Goal: Information Seeking & Learning: Learn about a topic

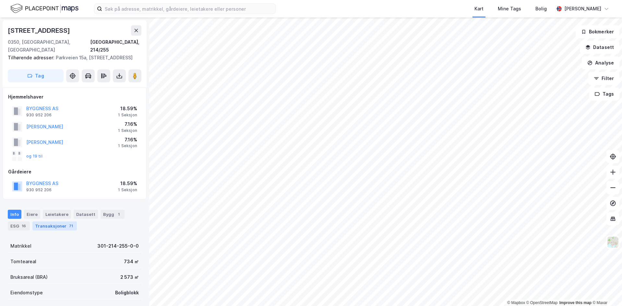
click at [61, 226] on div "Transaksjoner 71" at bounding box center [54, 225] width 44 height 9
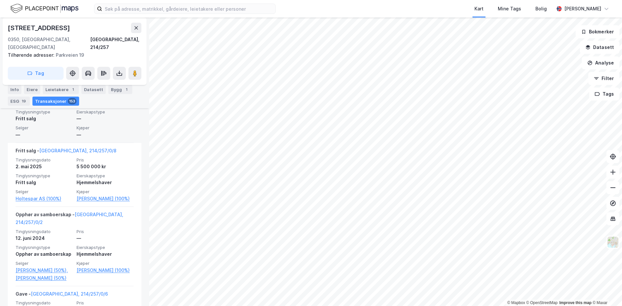
scroll to position [197, 0]
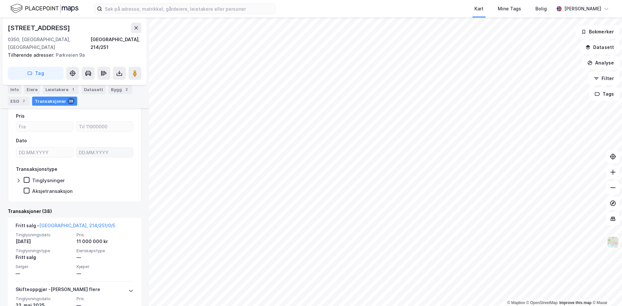
scroll to position [166, 0]
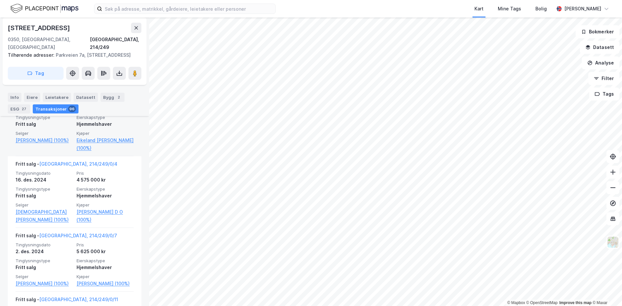
scroll to position [250, 0]
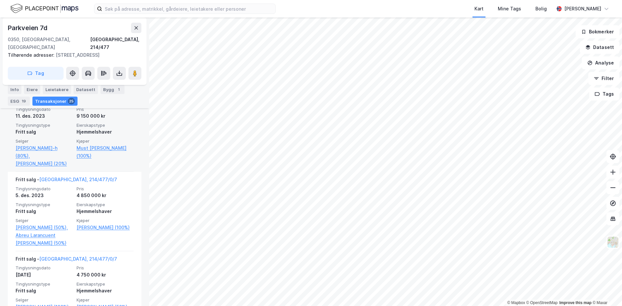
scroll to position [242, 0]
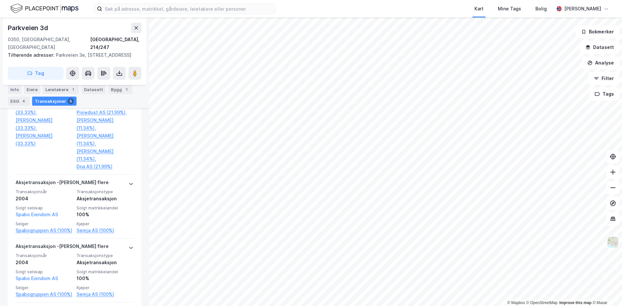
scroll to position [168, 0]
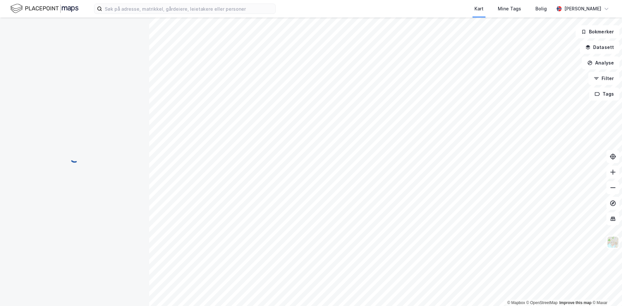
scroll to position [2, 0]
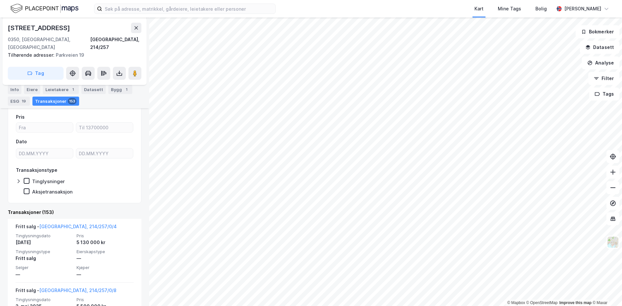
scroll to position [197, 0]
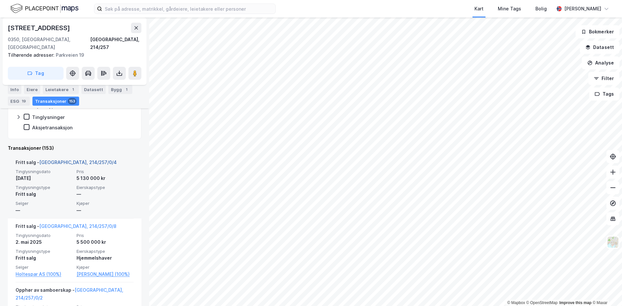
click at [66, 159] on link "[GEOGRAPHIC_DATA], 214/257/0/4" at bounding box center [77, 162] width 77 height 6
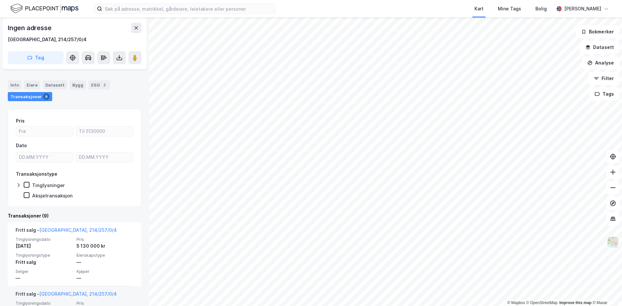
scroll to position [89, 0]
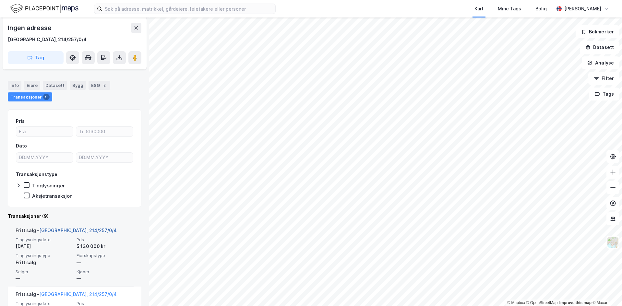
click at [55, 229] on link "[GEOGRAPHIC_DATA], 214/257/0/4" at bounding box center [77, 231] width 77 height 6
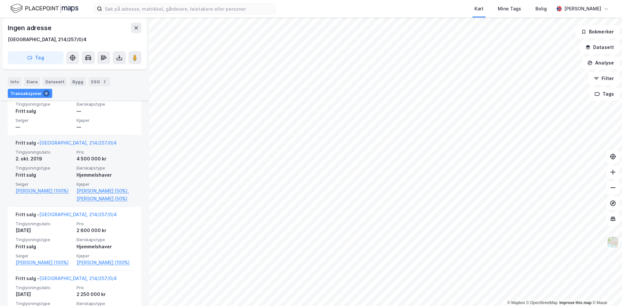
scroll to position [316, 0]
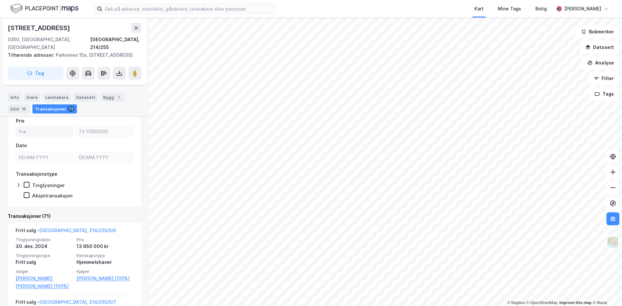
scroll to position [205, 0]
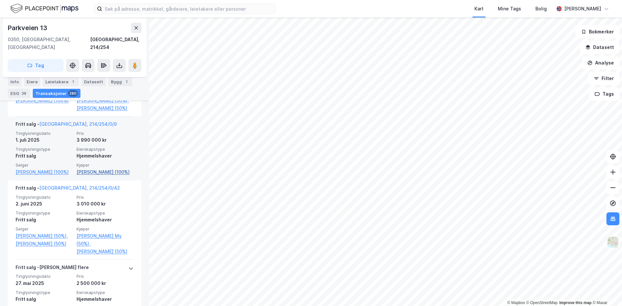
scroll to position [341, 0]
